Goal: Information Seeking & Learning: Learn about a topic

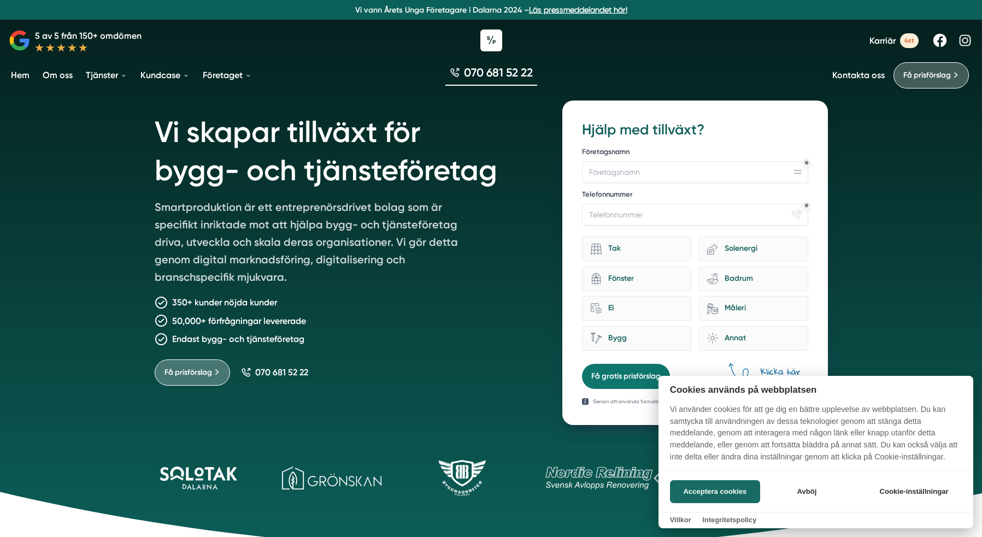
click at [113, 78] on div at bounding box center [491, 268] width 982 height 537
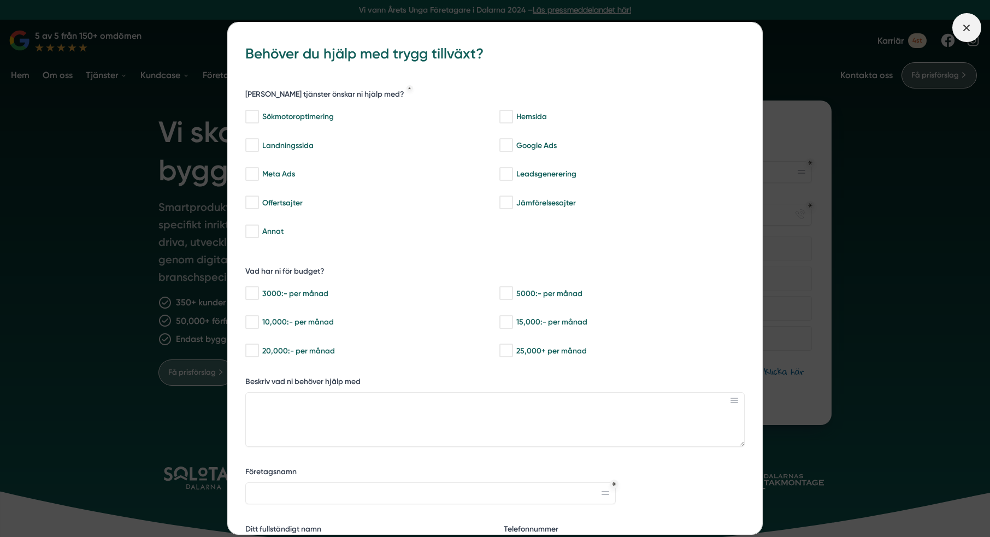
click at [965, 29] on line at bounding box center [967, 28] width 6 height 6
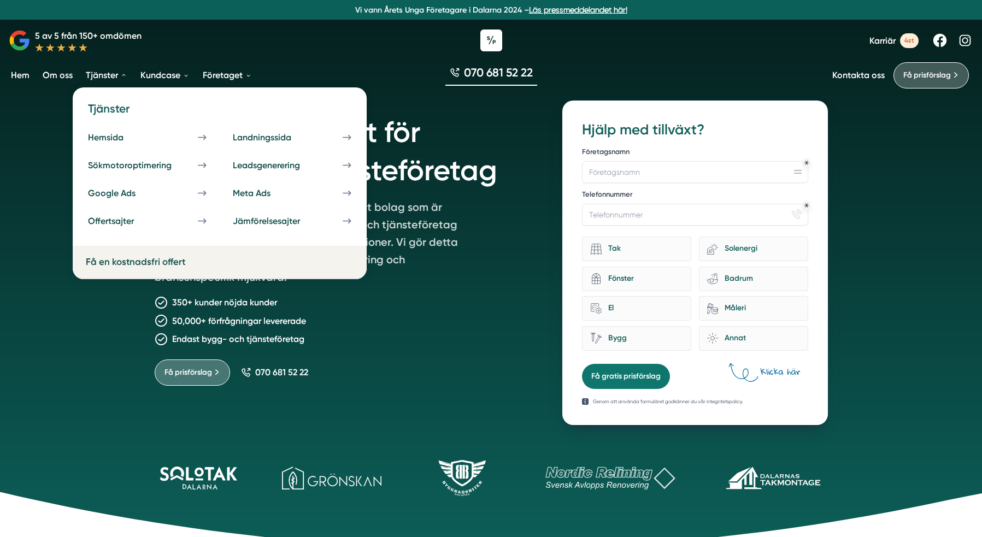
click at [104, 76] on link "Tjänster" at bounding box center [107, 75] width 46 height 28
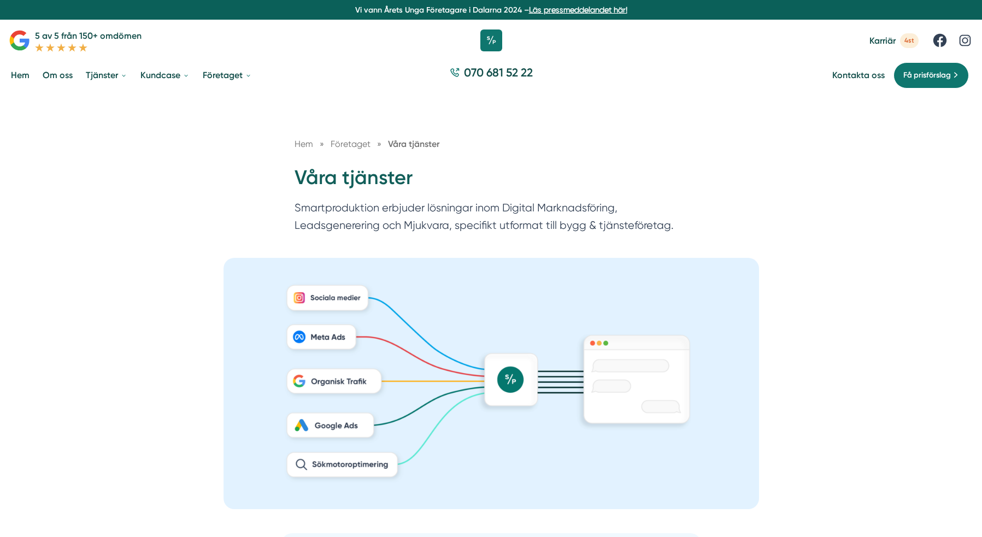
click at [374, 181] on h1 "Våra tjänster" at bounding box center [490, 182] width 393 height 36
click at [410, 194] on h1 "Våra tjänster" at bounding box center [490, 182] width 393 height 36
click at [289, 199] on div "Hem » Företaget » Våra tjänster Våra tjänster Smartproduktion erbjuder lösninga…" at bounding box center [490, 188] width 419 height 102
